Goal: Navigation & Orientation: Find specific page/section

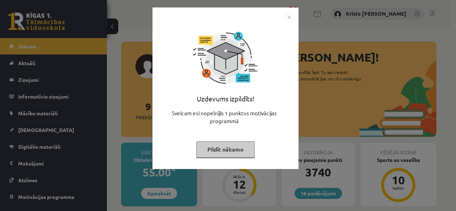
click at [222, 152] on button "Pildīt nākamo" at bounding box center [225, 150] width 58 height 16
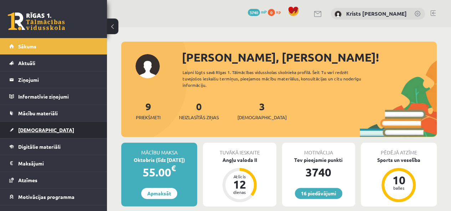
click at [53, 129] on link "[DEMOGRAPHIC_DATA]" at bounding box center [53, 130] width 89 height 16
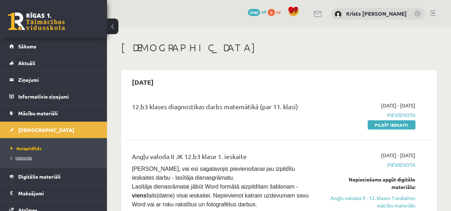
click at [29, 159] on span "Izlabotās" at bounding box center [21, 158] width 21 height 6
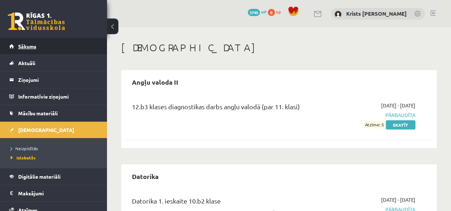
click at [40, 52] on link "Sākums" at bounding box center [53, 46] width 89 height 16
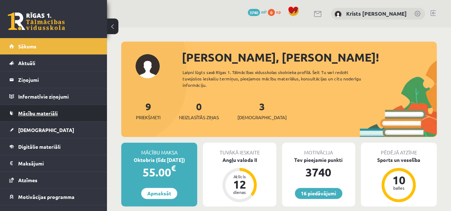
click at [41, 110] on span "Mācību materiāli" at bounding box center [38, 113] width 40 height 6
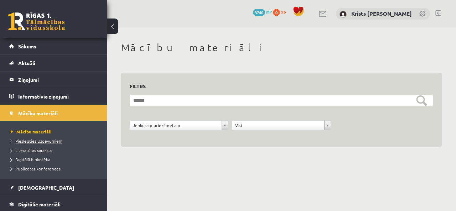
click at [40, 139] on span "Pieslēgties Uzdevumiem" at bounding box center [37, 141] width 52 height 6
